Goal: Use online tool/utility: Use online tool/utility

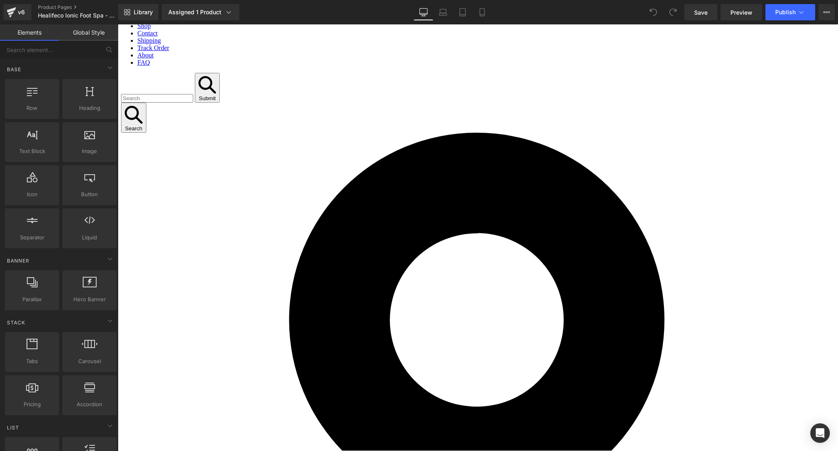
scroll to position [128, 0]
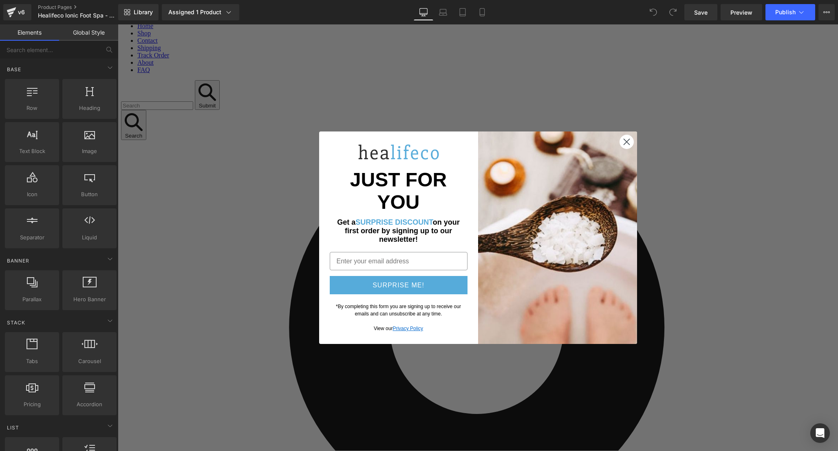
click at [619, 149] on circle "Close dialog" at bounding box center [625, 141] width 13 height 13
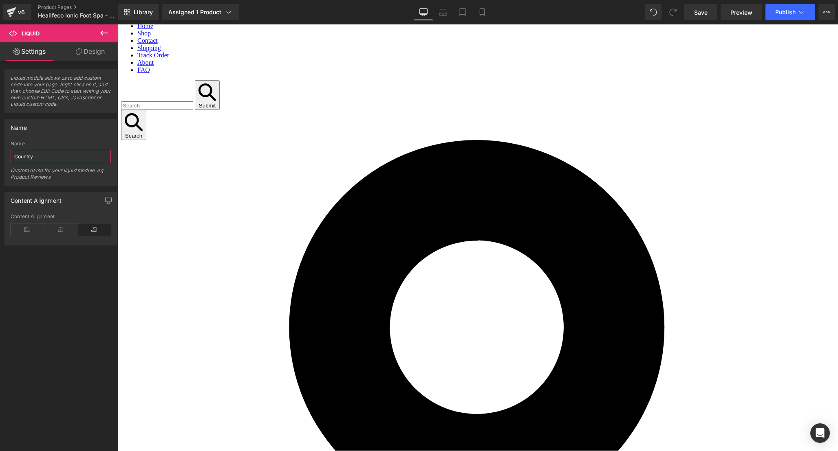
click at [49, 157] on input "Country" at bounding box center [61, 156] width 100 height 13
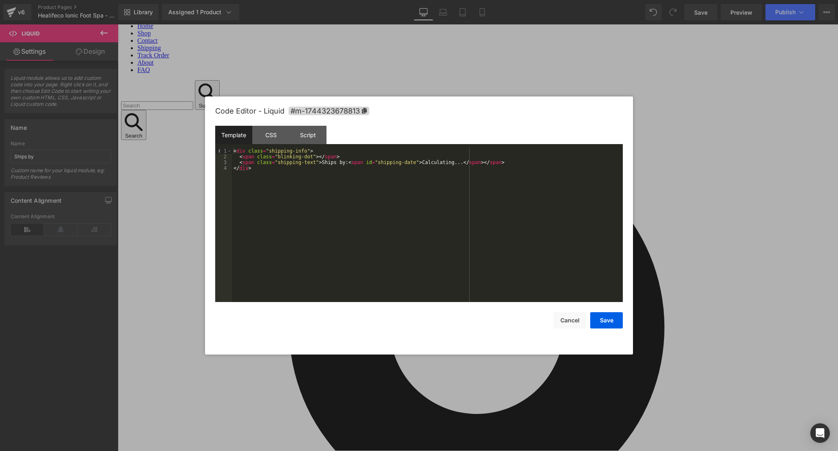
click at [0, 0] on div "Template CSS Script Data" at bounding box center [0, 0] width 0 height 0
click at [277, 140] on div "CSS" at bounding box center [270, 135] width 37 height 18
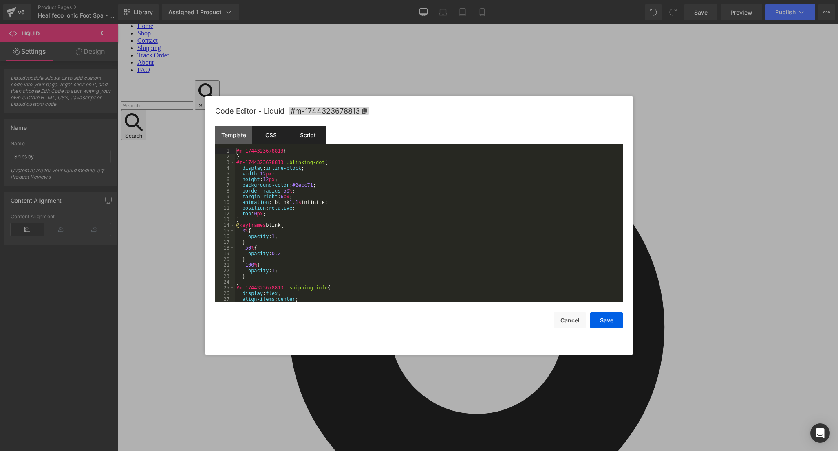
click at [0, 0] on div "Script" at bounding box center [0, 0] width 0 height 0
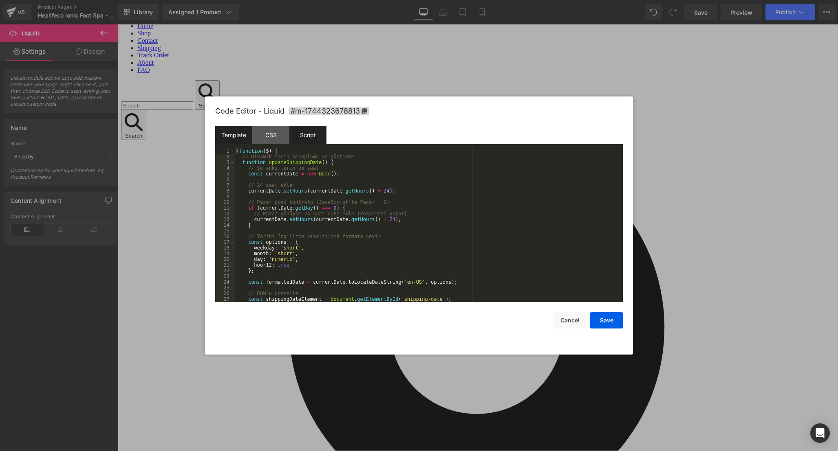
click at [0, 0] on div "Template" at bounding box center [0, 0] width 0 height 0
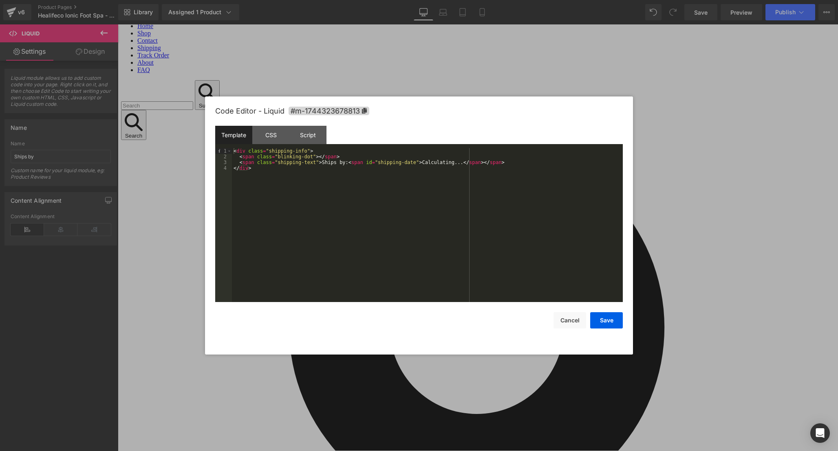
click at [0, 0] on div "< div class = "shipping-info" > < span class = "blinking-dot" > </ span > < spa…" at bounding box center [0, 0] width 0 height 0
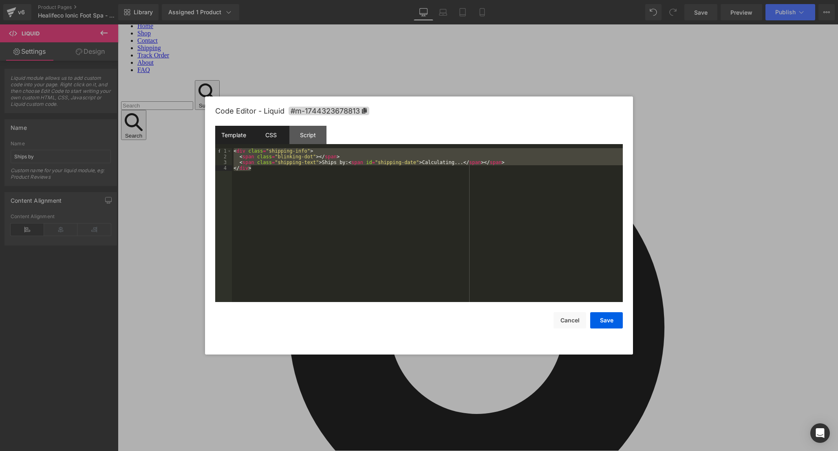
click at [274, 138] on div "CSS" at bounding box center [270, 135] width 37 height 18
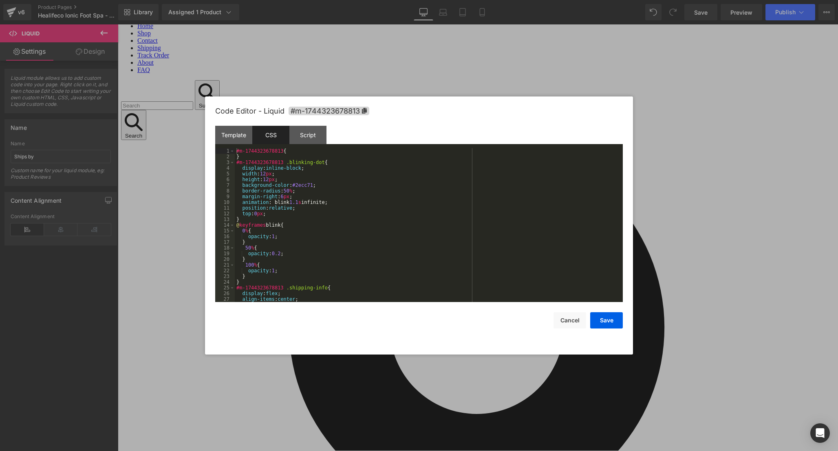
click at [0, 0] on div "#m-1744323678813 { } #m-1744323678813 .blinking-dot { display : inline-block ; …" at bounding box center [0, 0] width 0 height 0
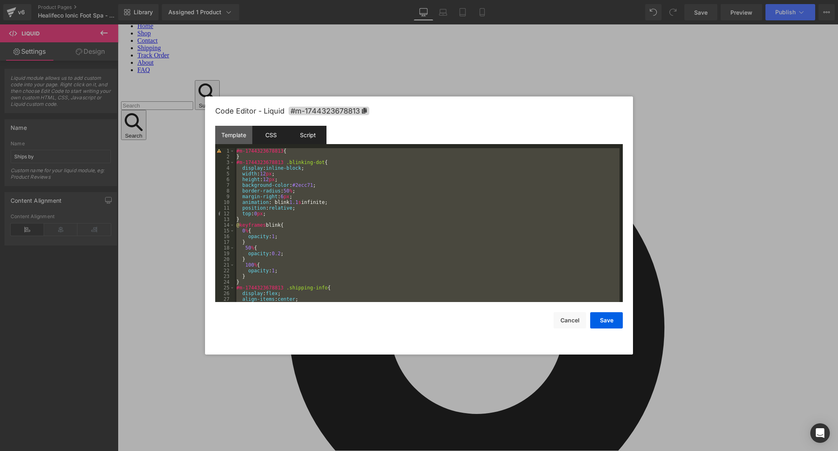
click at [0, 0] on div "Script" at bounding box center [0, 0] width 0 height 0
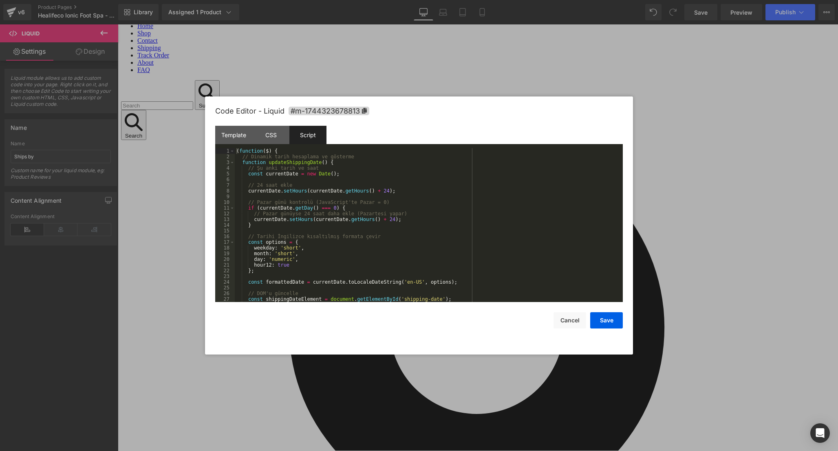
click at [0, 0] on div "( function ( $ ) { // Dinamik tarih hesaplama ve gösterme function updateShippi…" at bounding box center [0, 0] width 0 height 0
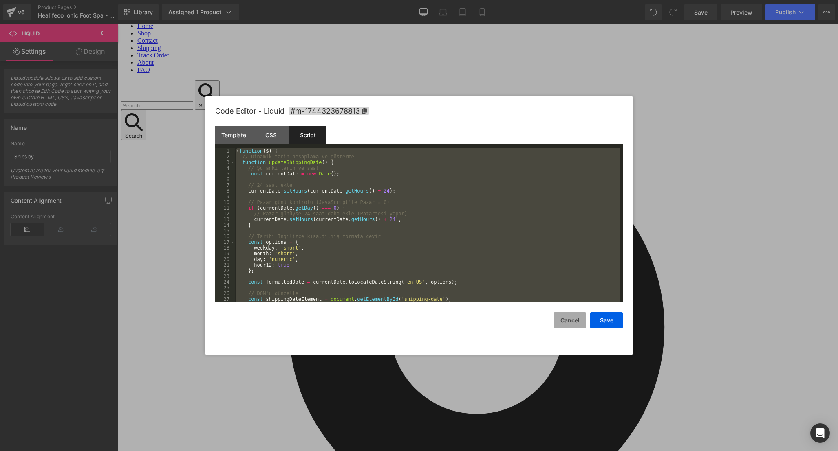
click at [567, 316] on button "Cancel" at bounding box center [569, 320] width 33 height 16
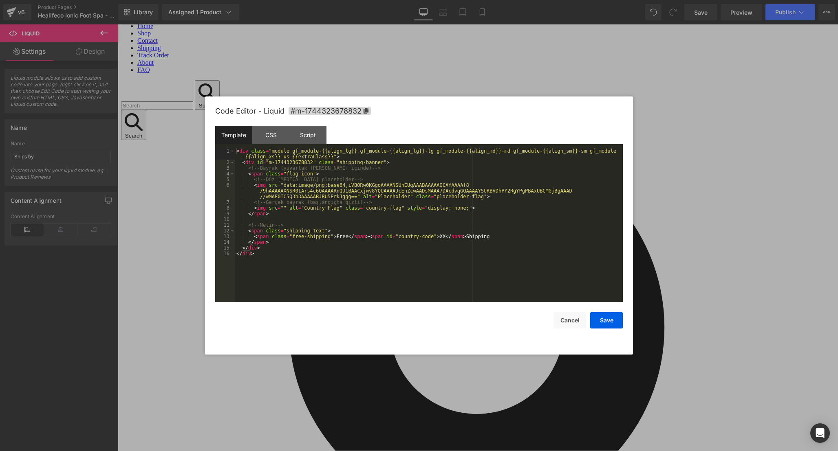
click at [0, 0] on div "Save Cancel" at bounding box center [0, 0] width 0 height 0
click at [0, 0] on div "< div class = "module gf_module-{{align_lg}} gf_module-{{align_lg}}-lg gf_modul…" at bounding box center [0, 0] width 0 height 0
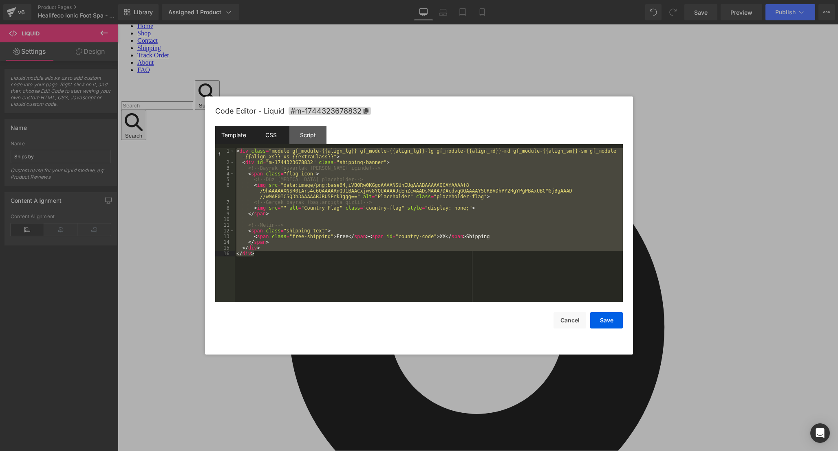
click at [0, 0] on div "CSS" at bounding box center [0, 0] width 0 height 0
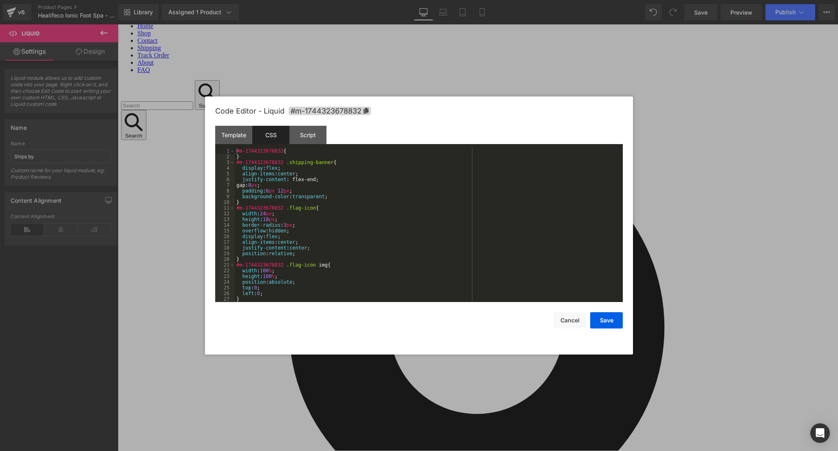
click at [0, 0] on div "#m-1744323678832 { } #m-1744323678832 .shipping-banner { display : flex ; align…" at bounding box center [0, 0] width 0 height 0
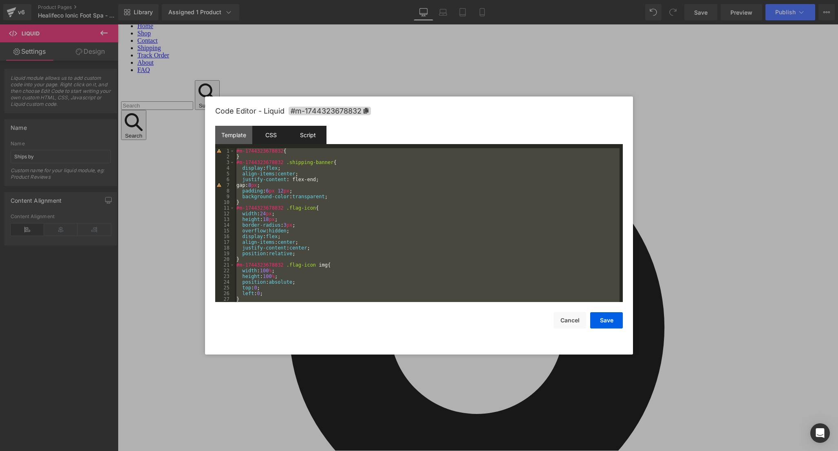
click at [0, 0] on div "Script" at bounding box center [0, 0] width 0 height 0
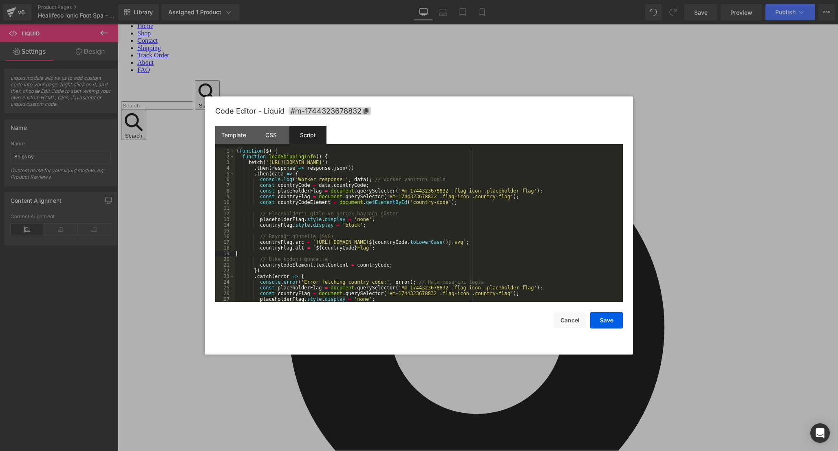
click at [0, 0] on div "( function ( $ ) { function loadShippingInfo ( ) { fetch ( '[URL][DOMAIN_NAME]'…" at bounding box center [0, 0] width 0 height 0
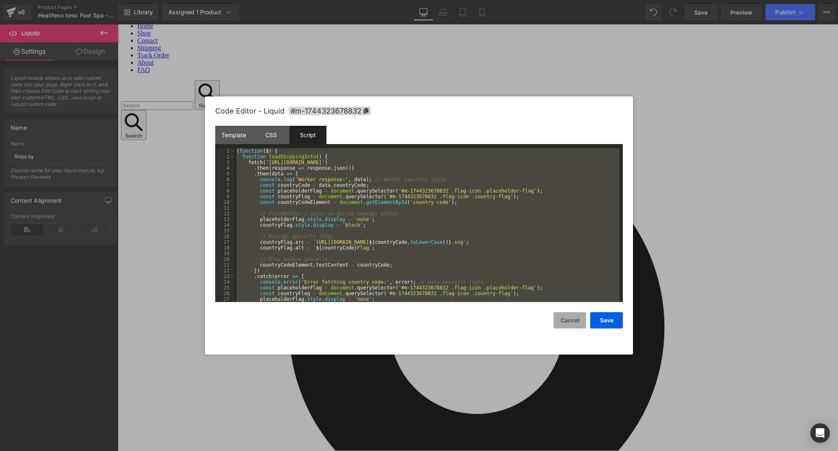
click at [0, 0] on button "Cancel" at bounding box center [0, 0] width 0 height 0
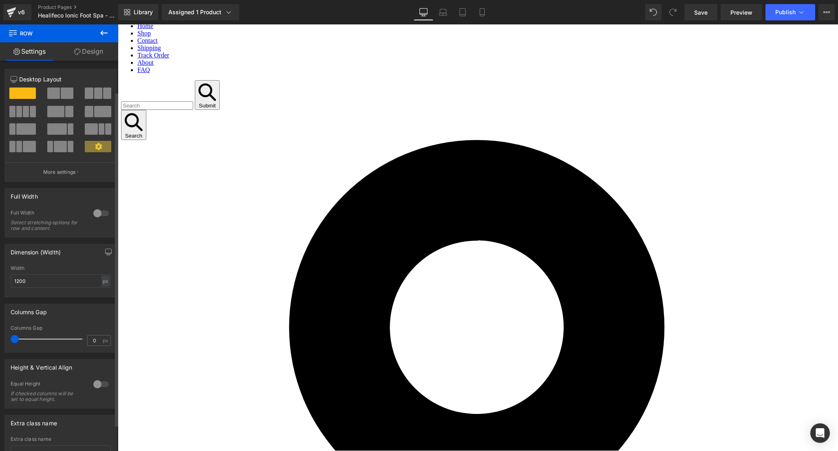
scroll to position [67, 0]
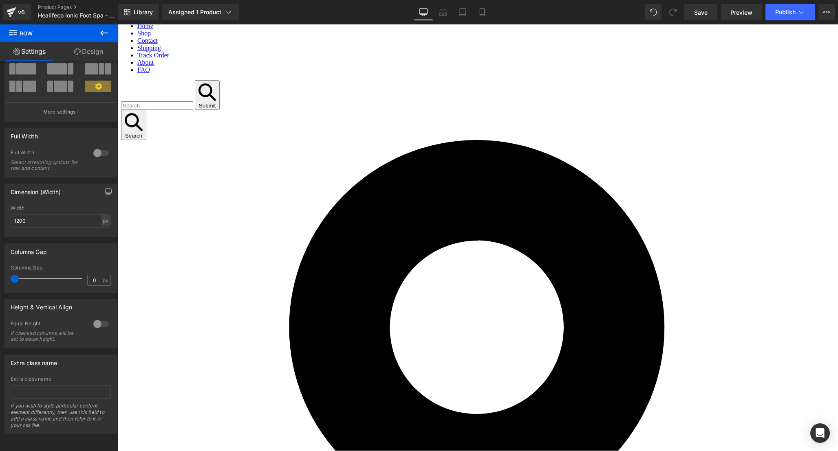
click at [84, 53] on link "Design" at bounding box center [88, 51] width 59 height 18
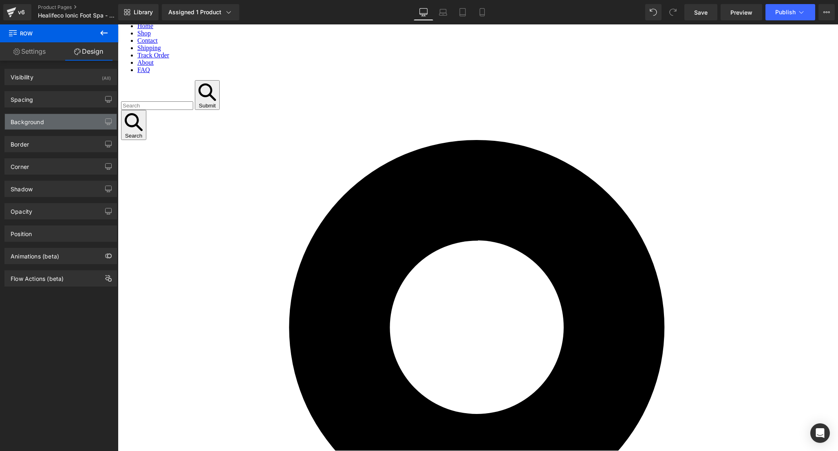
click at [55, 121] on div "Background" at bounding box center [61, 121] width 112 height 15
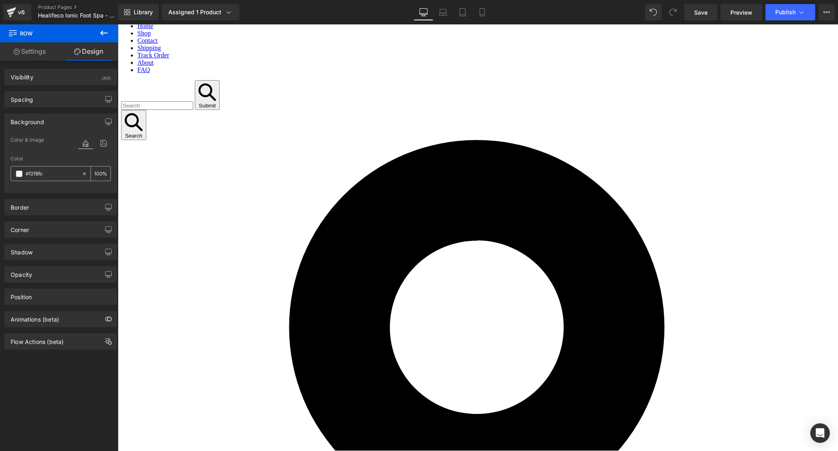
click at [51, 174] on input "#f2f8fc" at bounding box center [52, 173] width 52 height 9
click at [34, 42] on link "Settings" at bounding box center [29, 51] width 59 height 18
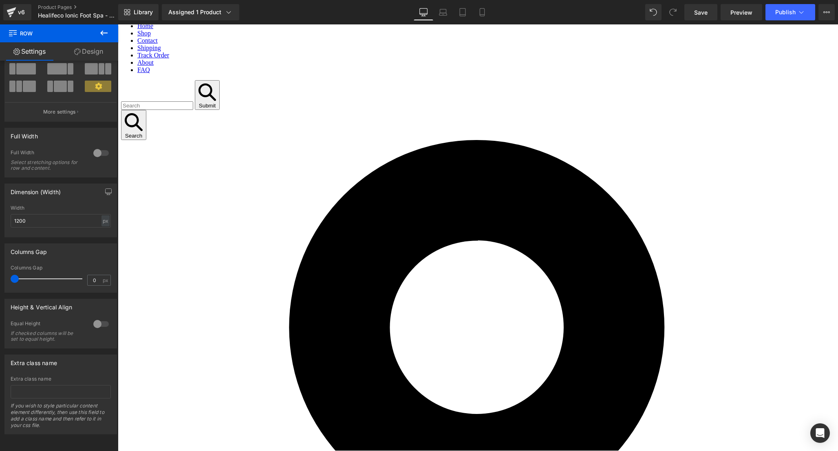
click at [80, 51] on link "Design" at bounding box center [88, 51] width 59 height 18
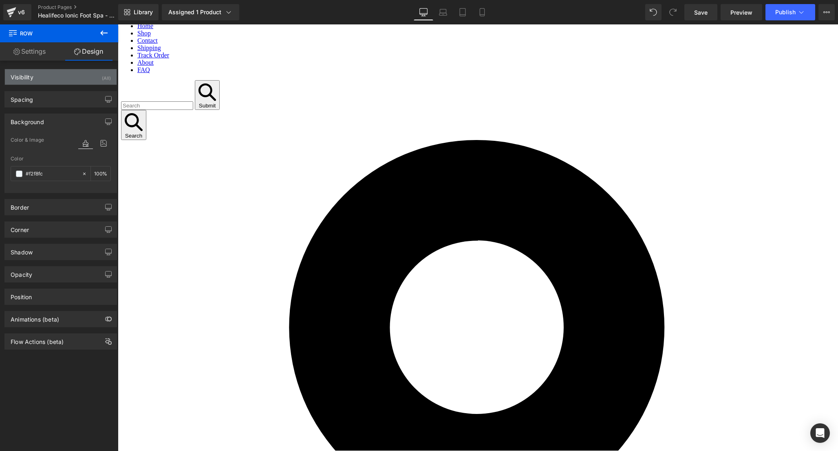
click at [55, 84] on div "Visibility (All)" at bounding box center [61, 76] width 112 height 15
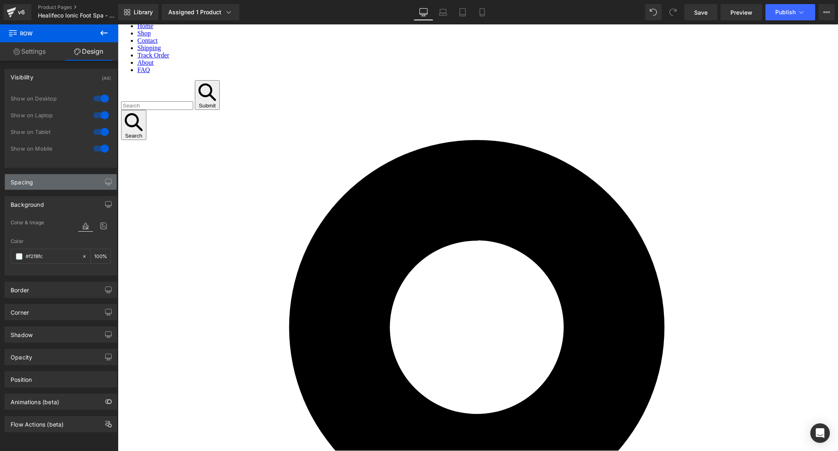
click at [52, 180] on div "Spacing" at bounding box center [61, 181] width 112 height 15
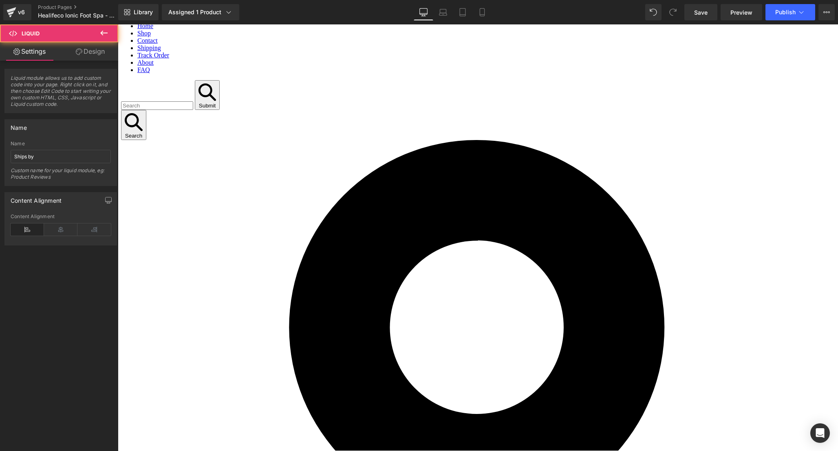
click at [79, 53] on icon at bounding box center [79, 51] width 7 height 7
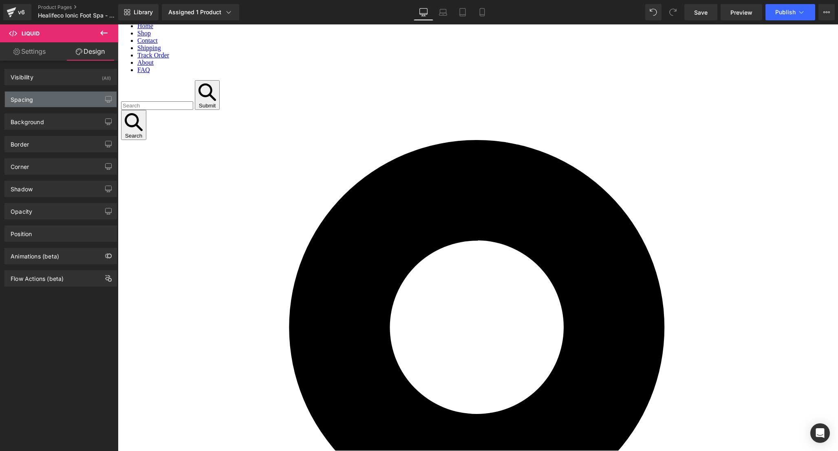
click at [44, 103] on div "Spacing" at bounding box center [61, 99] width 112 height 15
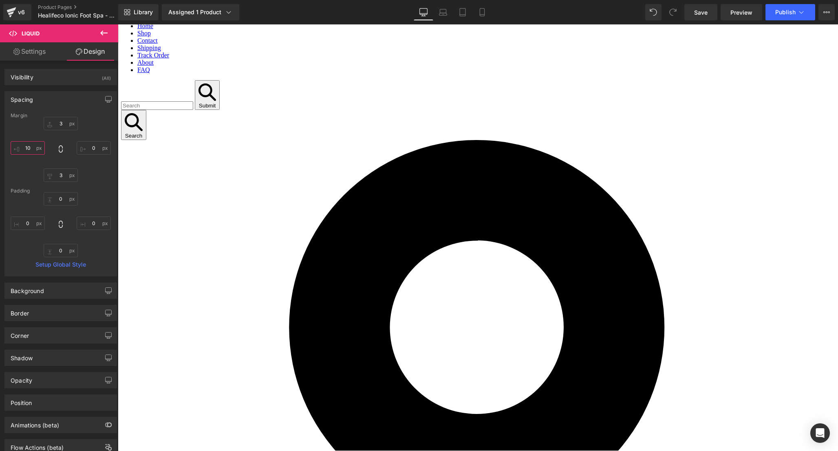
click at [33, 149] on input "text" at bounding box center [28, 147] width 34 height 13
type input "10"
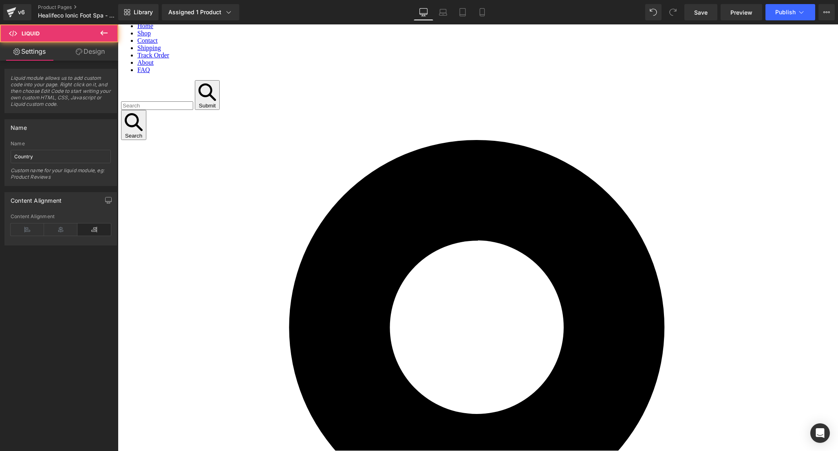
click at [104, 45] on link "Design" at bounding box center [90, 51] width 59 height 18
click at [0, 0] on div "Spacing" at bounding box center [0, 0] width 0 height 0
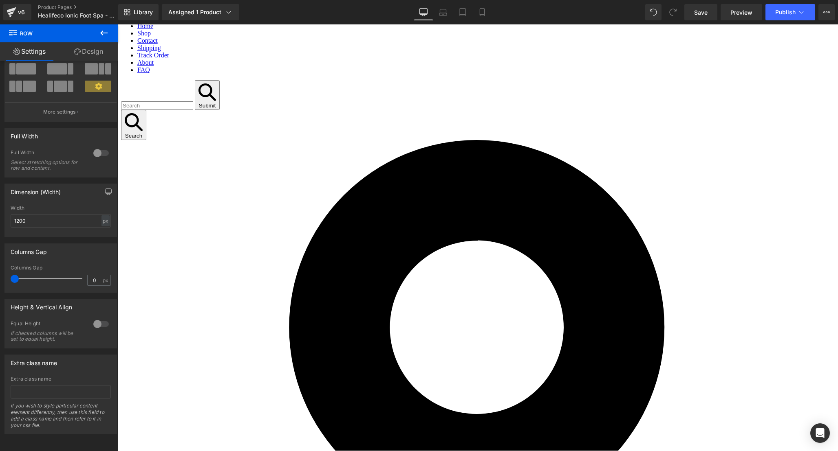
click at [88, 46] on link "Design" at bounding box center [88, 51] width 59 height 18
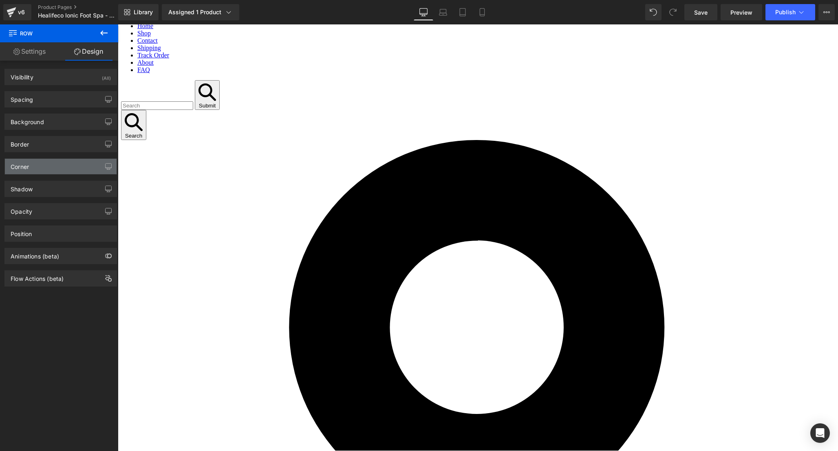
click at [44, 165] on div "Corner" at bounding box center [61, 166] width 112 height 15
